Goal: Task Accomplishment & Management: Use online tool/utility

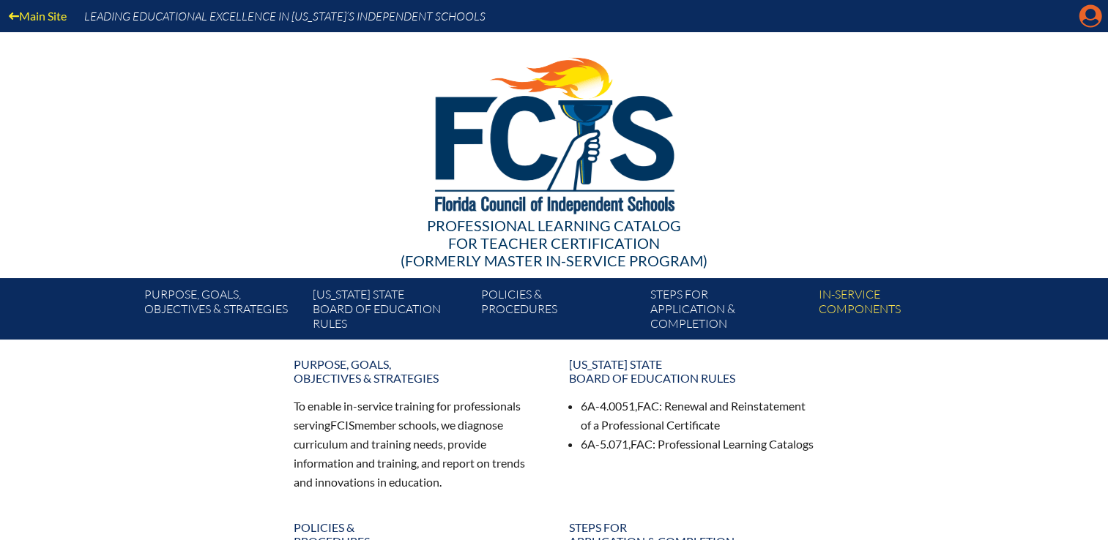
click at [1095, 17] on icon at bounding box center [1090, 16] width 23 height 23
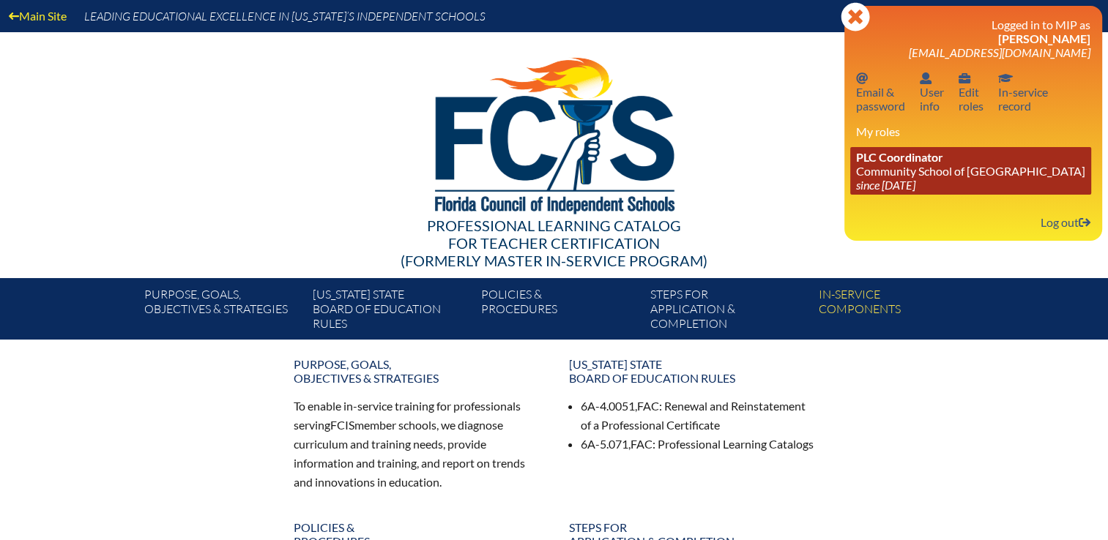
click at [910, 169] on link "PLC Coordinator Community School of Naples since 2023 Mar 1" at bounding box center [970, 171] width 241 height 48
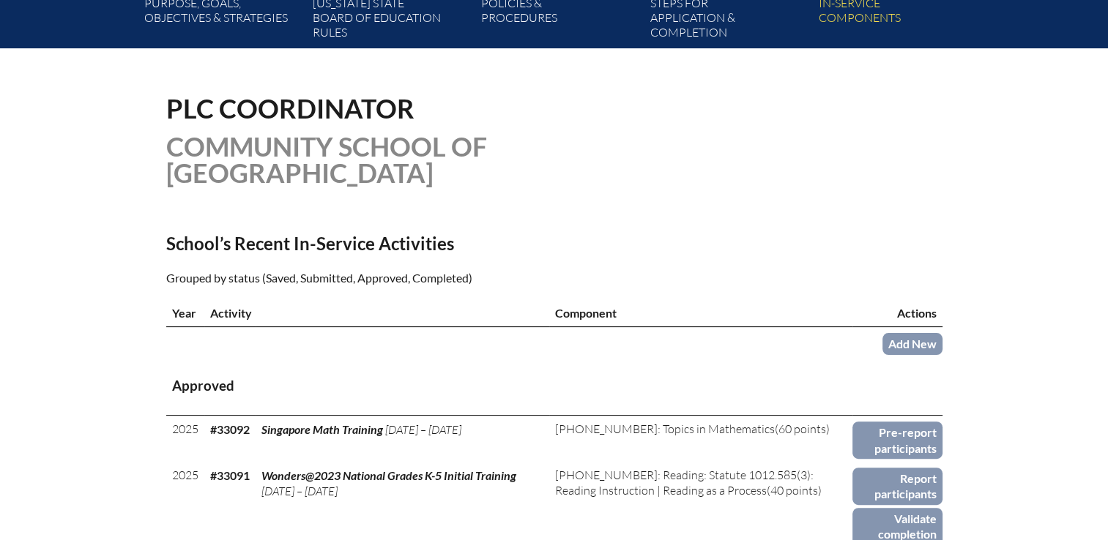
scroll to position [366, 0]
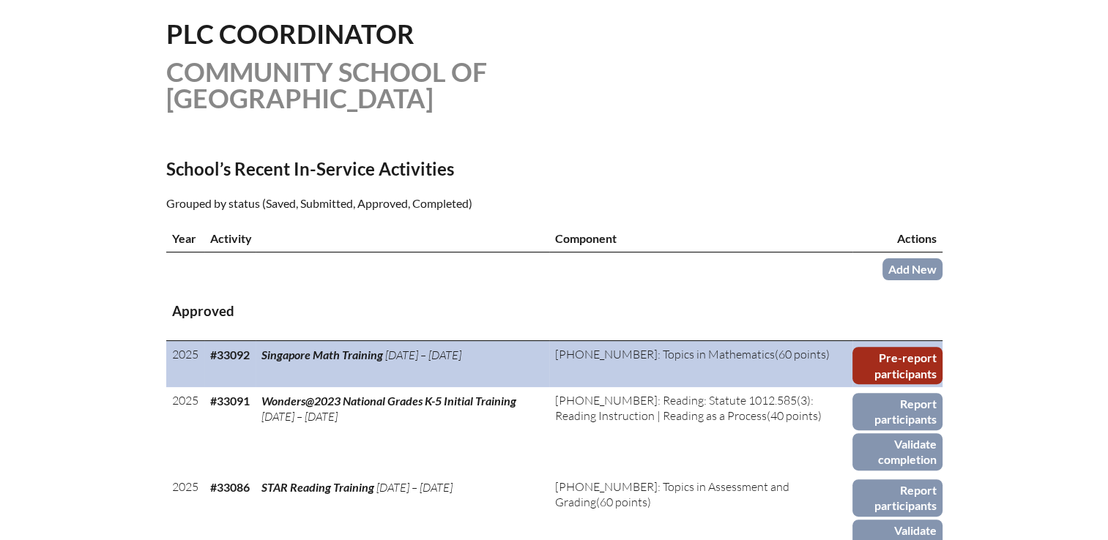
click at [912, 347] on link "Pre-report participants" at bounding box center [896, 365] width 89 height 37
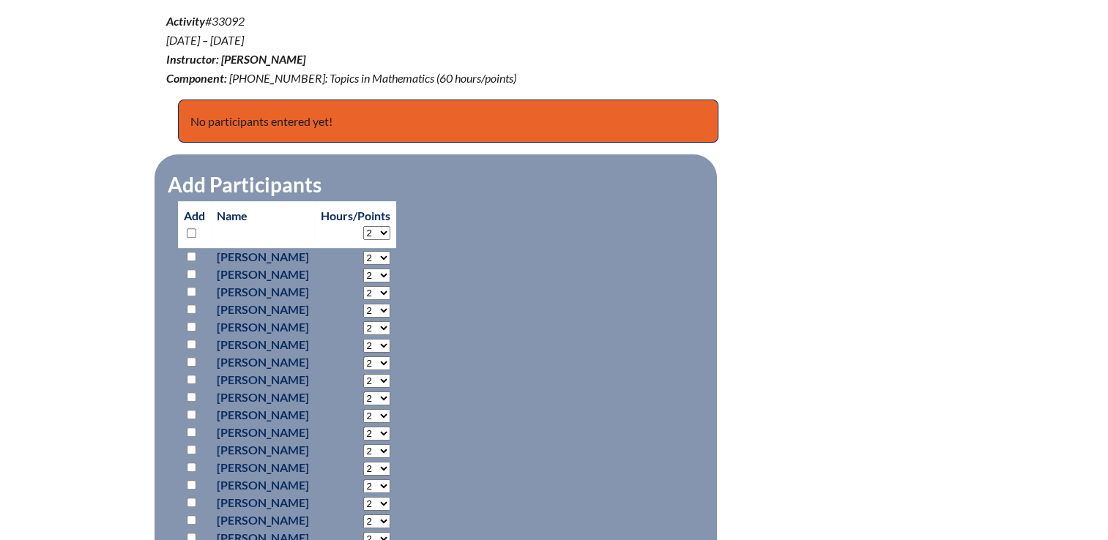
scroll to position [659, 0]
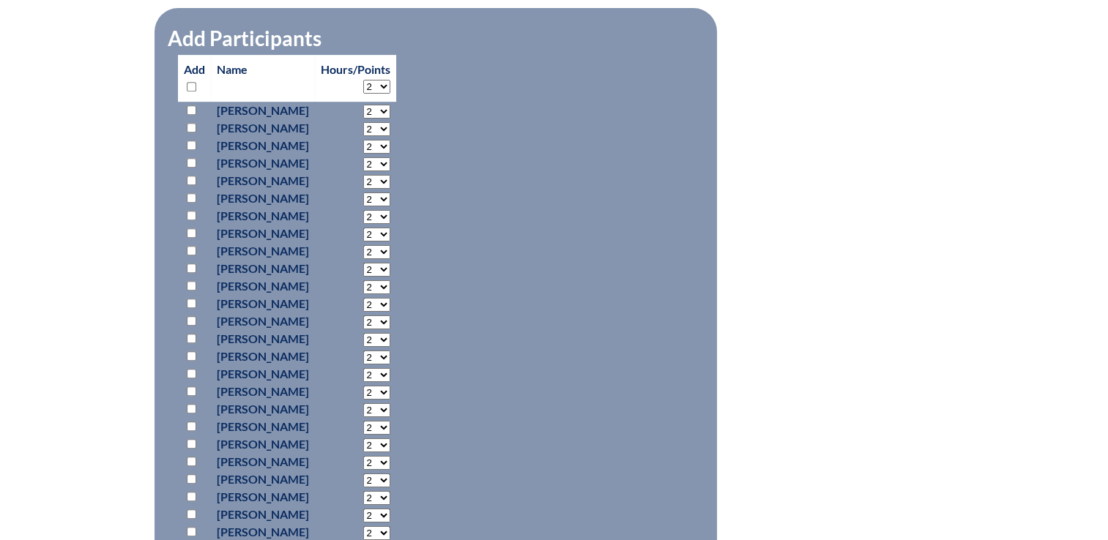
click at [190, 301] on input "checkbox" at bounding box center [192, 304] width 10 height 10
checkbox input "true"
click at [390, 302] on select "2 3 4 5 6 7 8 9 10 11 12 13 14 15 16 17 18 19 20 21 22 23" at bounding box center [376, 305] width 27 height 14
select select "7"
click at [390, 298] on select "2 3 4 5 6 7 8 9 10 11 12 13 14 15 16 17 18 19 20 21 22 23" at bounding box center [376, 305] width 27 height 14
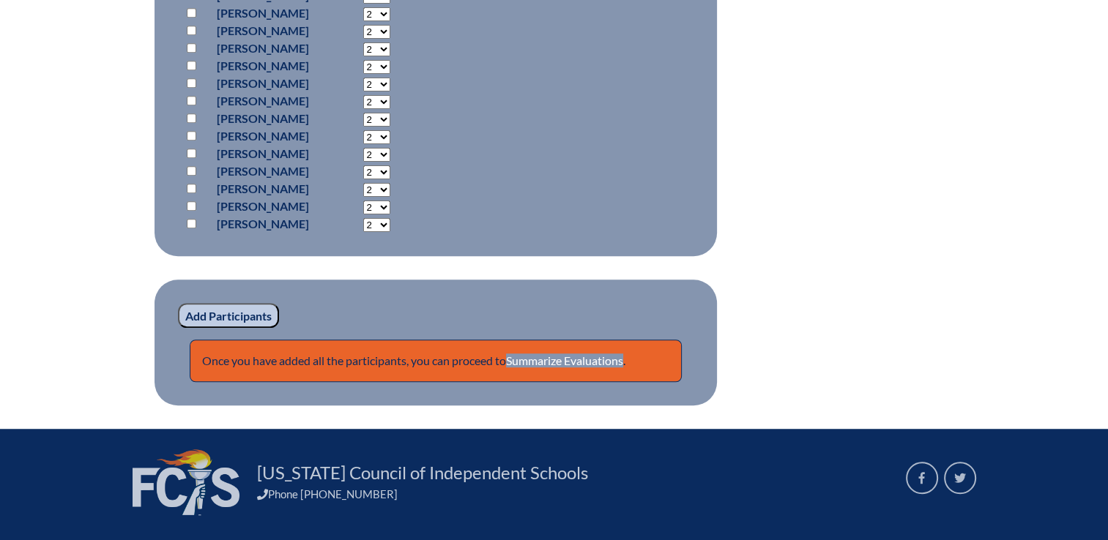
scroll to position [1025, 0]
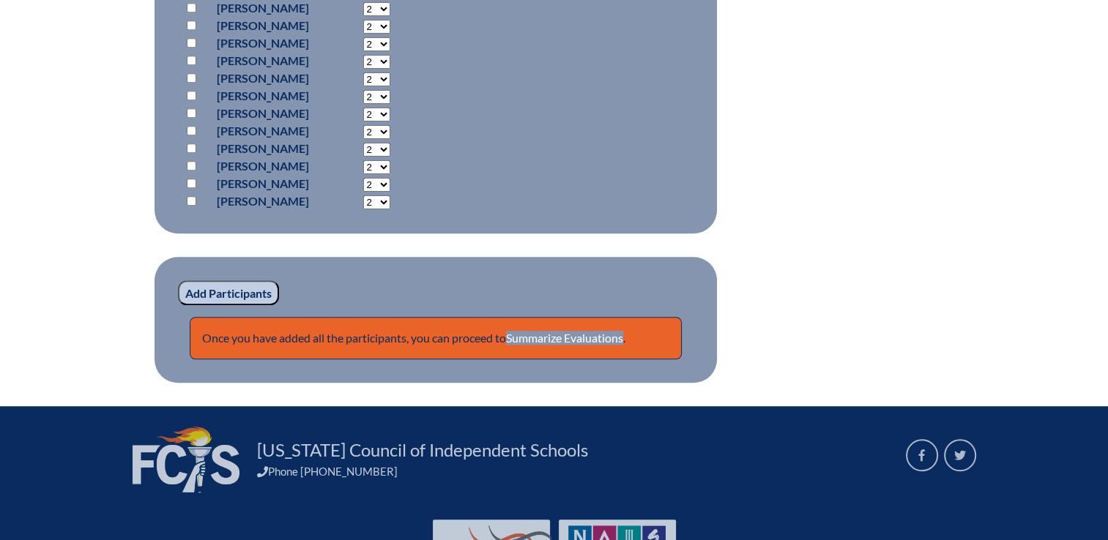
click at [234, 287] on input "Add Participants" at bounding box center [228, 292] width 101 height 25
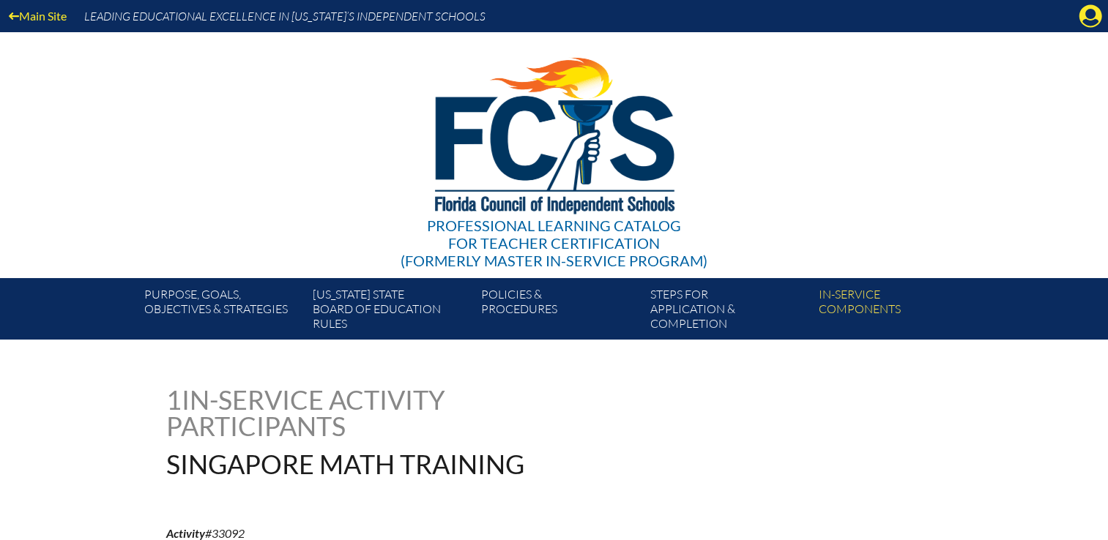
click at [1086, 16] on icon "Manage account" at bounding box center [1090, 15] width 23 height 23
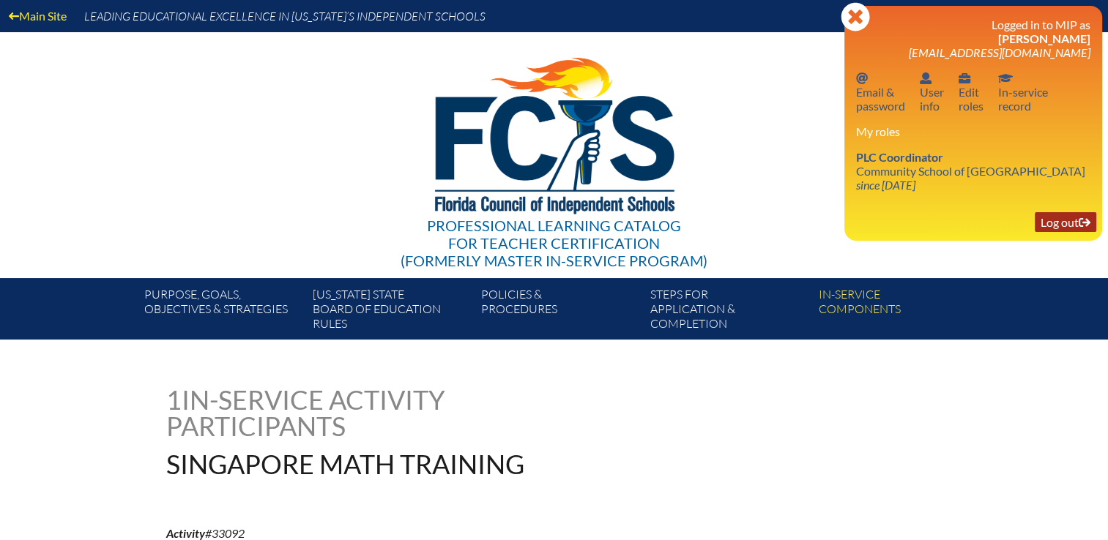
click at [1060, 219] on link "Log out Log out" at bounding box center [1066, 222] width 62 height 20
